Goal: Task Accomplishment & Management: Use online tool/utility

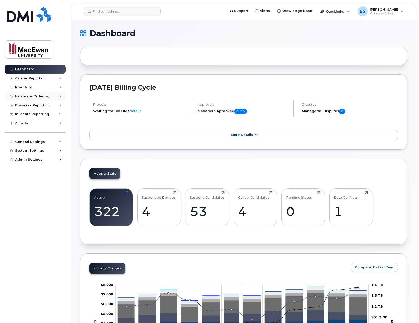
click at [59, 95] on icon at bounding box center [60, 96] width 3 height 3
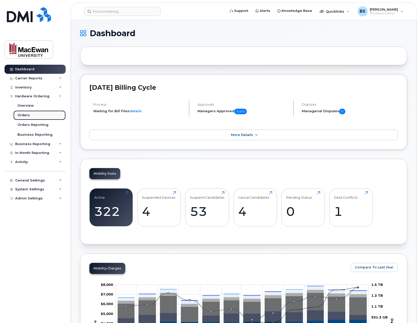
click at [45, 114] on link "Orders" at bounding box center [39, 115] width 52 height 10
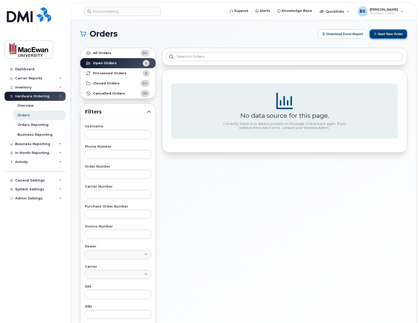
click at [385, 36] on button "Start New Order" at bounding box center [388, 33] width 38 height 9
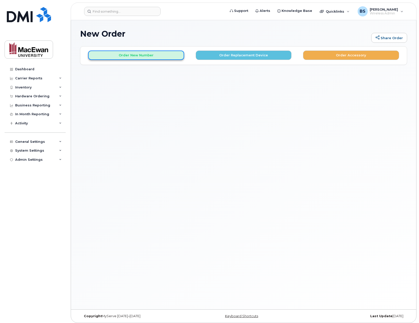
click at [167, 54] on button "Order New Number" at bounding box center [136, 54] width 96 height 9
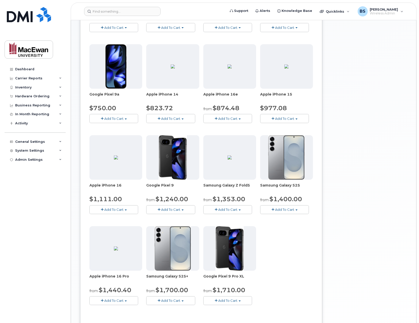
scroll to position [162, 0]
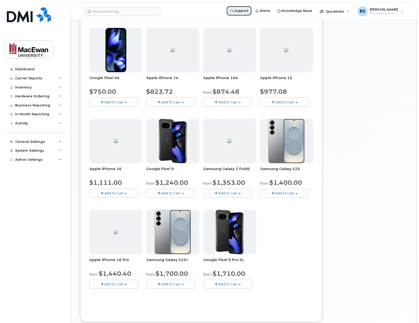
click at [244, 12] on span "Support" at bounding box center [241, 10] width 14 height 5
